Goal: Information Seeking & Learning: Learn about a topic

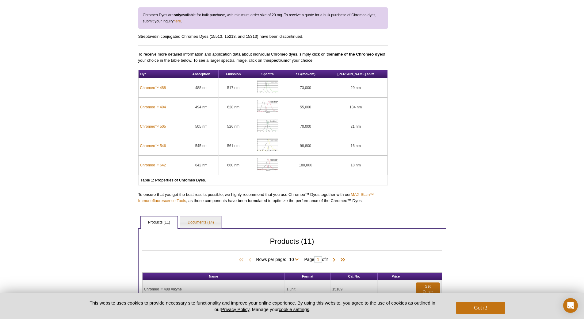
scroll to position [175, 0]
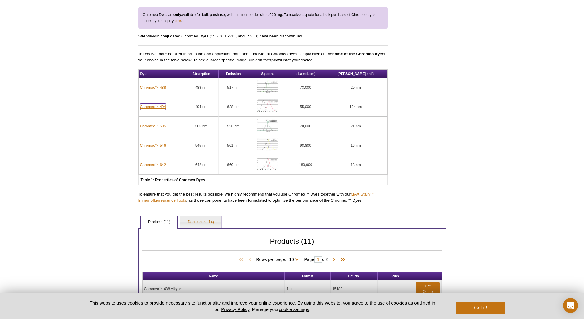
click at [154, 109] on link "Chromeo™ 494" at bounding box center [153, 107] width 26 height 6
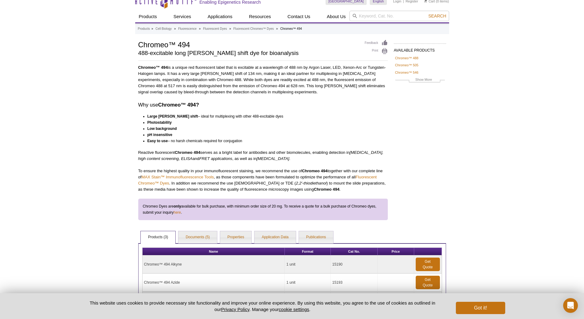
scroll to position [85, 0]
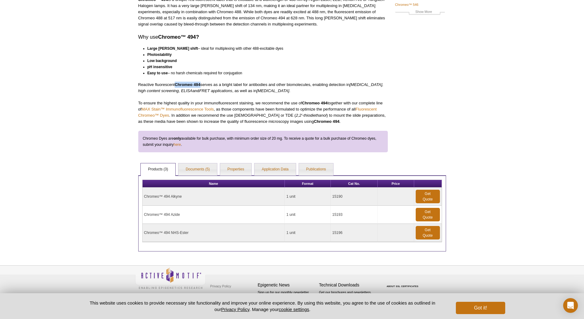
drag, startPoint x: 201, startPoint y: 84, endPoint x: 177, endPoint y: 83, distance: 24.2
click at [177, 83] on p "Reactive fluorescent Chromeo 494 serves as a bright label for antibodies and ot…" at bounding box center [263, 88] width 250 height 12
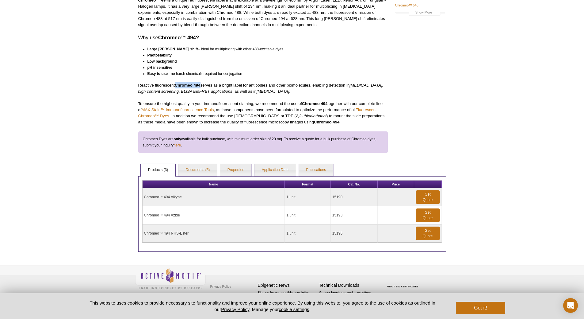
copy strong "Chromeo 494"
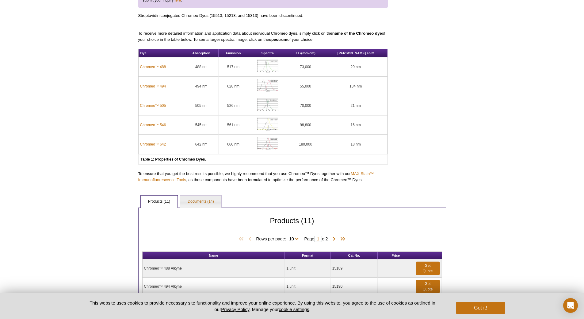
scroll to position [184, 0]
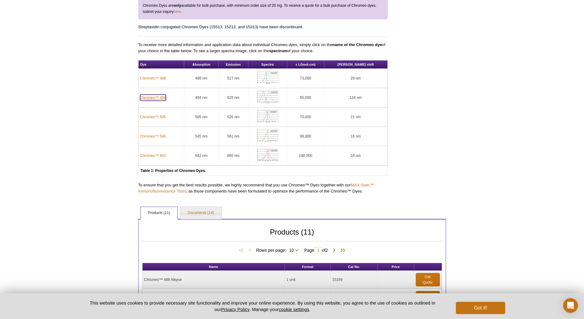
click at [159, 97] on link "Chromeo™ 494" at bounding box center [153, 97] width 26 height 6
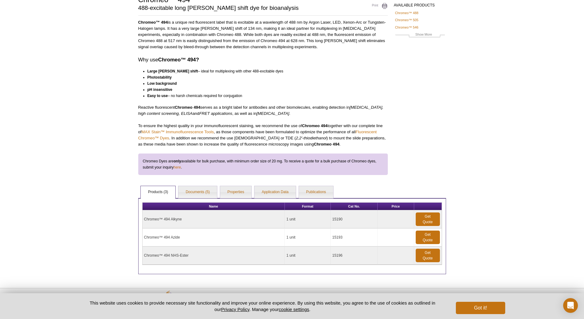
scroll to position [76, 0]
